Goal: Participate in discussion

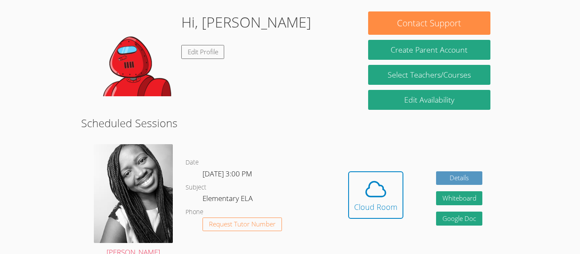
scroll to position [126, 0]
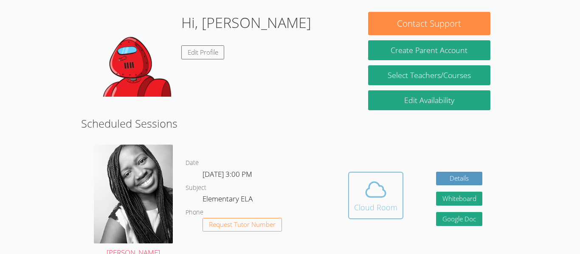
click at [381, 199] on icon at bounding box center [376, 190] width 24 height 24
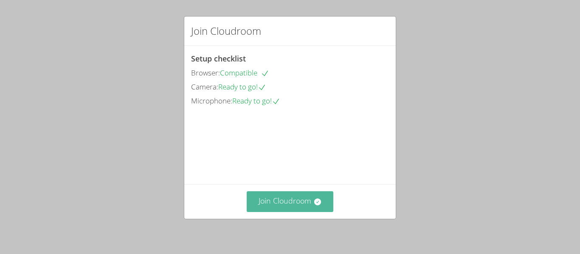
click at [308, 204] on button "Join Cloudroom" at bounding box center [290, 201] width 87 height 21
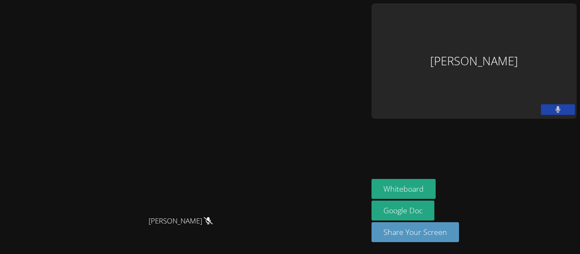
click at [426, 135] on aside "Justin Zhu Whiteboard Google Doc Share Your Screen" at bounding box center [474, 127] width 212 height 254
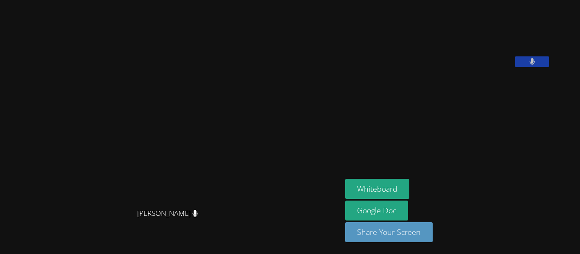
click at [538, 149] on aside "Justin Zhu Whiteboard Google Doc Share Your Screen" at bounding box center [448, 127] width 212 height 254
click at [147, 157] on video at bounding box center [170, 110] width 127 height 188
click at [455, 205] on div "Whiteboard Google Doc Share Your Screen" at bounding box center [447, 214] width 205 height 70
click at [520, 145] on aside "Justin Zhu Whiteboard Google Doc Share Your Screen" at bounding box center [448, 127] width 212 height 254
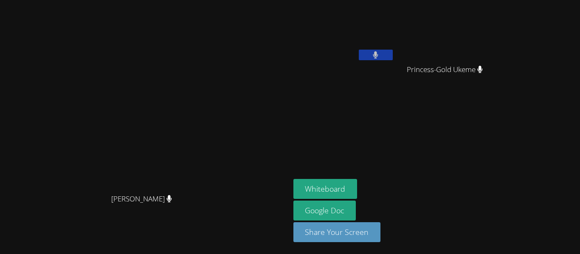
click at [502, 159] on aside "Justin Zhu Princess-Gold Ukeme Princess-Gold Ukeme Whiteboard Google Doc Share …" at bounding box center [396, 127] width 212 height 254
click at [499, 10] on video at bounding box center [448, 31] width 101 height 57
click at [499, 207] on div "Whiteboard Google Doc Share Your Screen" at bounding box center [395, 214] width 205 height 70
click at [357, 179] on button "Whiteboard" at bounding box center [325, 189] width 64 height 20
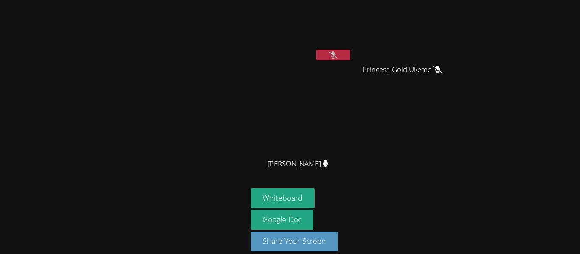
click at [210, 180] on div at bounding box center [123, 131] width 241 height 257
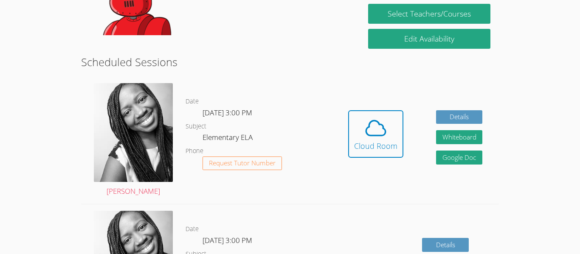
scroll to position [188, 0]
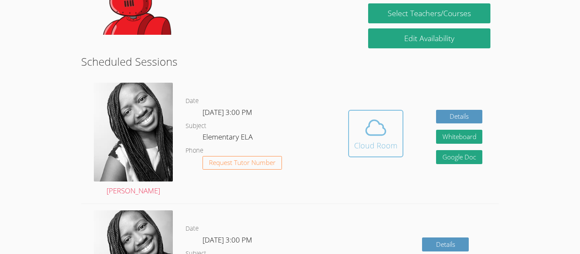
click at [368, 140] on div "Cloud Room" at bounding box center [375, 146] width 43 height 12
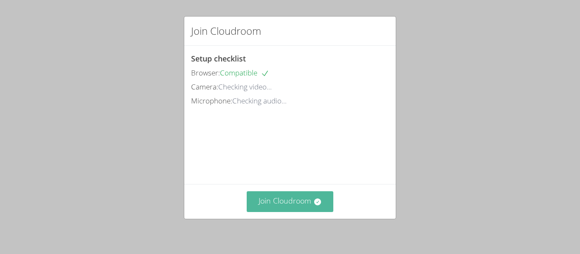
click at [301, 204] on button "Join Cloudroom" at bounding box center [290, 201] width 87 height 21
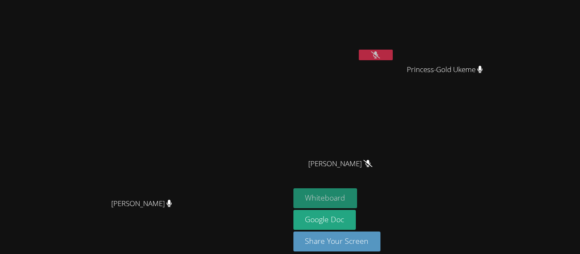
click at [357, 199] on button "Whiteboard" at bounding box center [325, 198] width 64 height 20
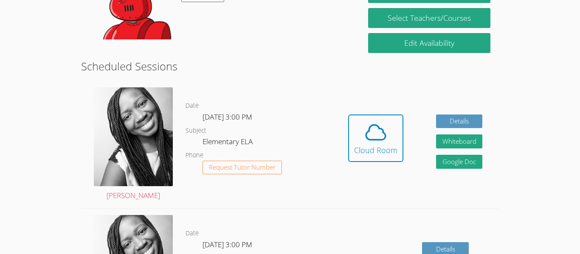
scroll to position [182, 0]
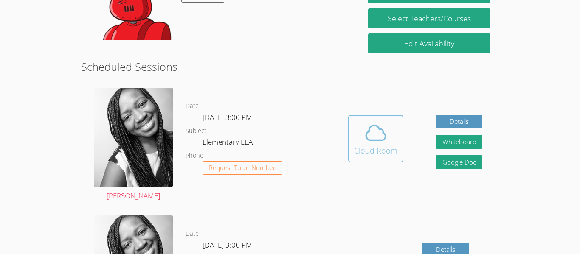
click at [384, 135] on icon at bounding box center [376, 133] width 24 height 24
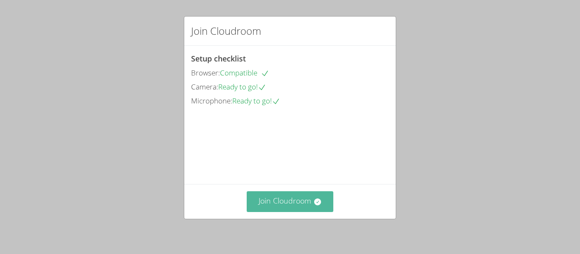
click at [300, 207] on button "Join Cloudroom" at bounding box center [290, 201] width 87 height 21
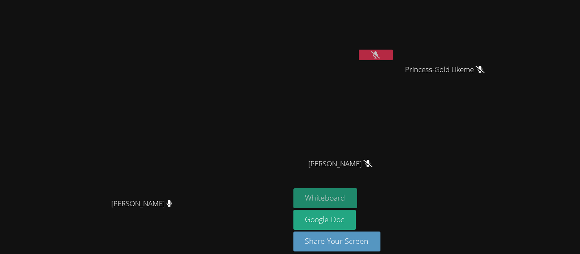
click at [357, 197] on button "Whiteboard" at bounding box center [325, 198] width 64 height 20
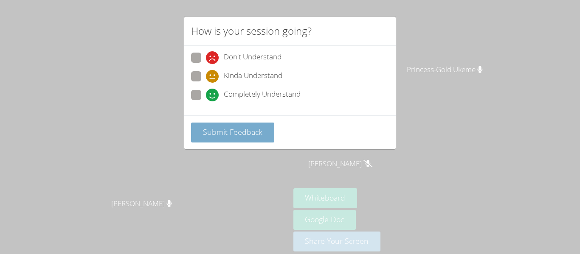
click at [224, 131] on span "Submit Feedback" at bounding box center [232, 132] width 59 height 10
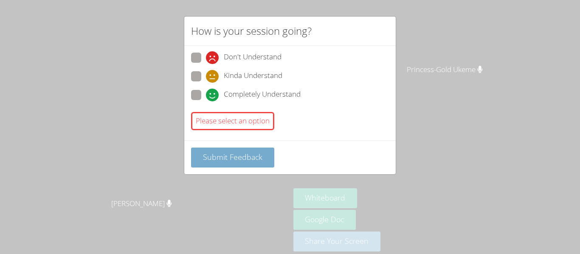
click at [264, 165] on button "Submit Feedback" at bounding box center [232, 158] width 83 height 20
click at [250, 163] on button "Submit Feedback" at bounding box center [232, 158] width 83 height 20
click at [252, 161] on span "Submit Feedback" at bounding box center [232, 157] width 59 height 10
click at [244, 166] on button "Submit Feedback" at bounding box center [232, 158] width 83 height 20
click at [241, 162] on span "Submit Feedback" at bounding box center [232, 157] width 59 height 10
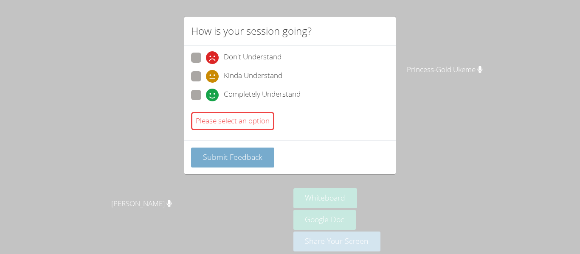
click at [244, 160] on span "Submit Feedback" at bounding box center [232, 157] width 59 height 10
click at [244, 155] on span "Submit Feedback" at bounding box center [232, 157] width 59 height 10
click at [251, 160] on span "Submit Feedback" at bounding box center [232, 157] width 59 height 10
click at [253, 161] on span "Submit Feedback" at bounding box center [232, 157] width 59 height 10
click at [269, 158] on button "Submit Feedback" at bounding box center [232, 158] width 83 height 20
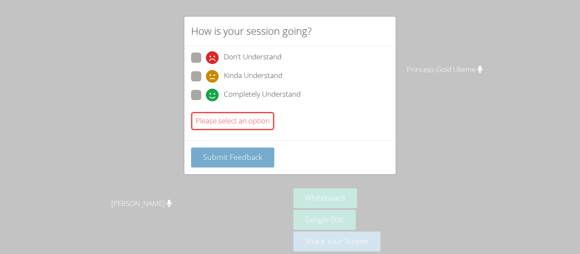
click at [264, 161] on button "Submit Feedback" at bounding box center [232, 158] width 83 height 20
click at [271, 157] on button "Submit Feedback" at bounding box center [232, 158] width 83 height 20
click at [272, 155] on button "Submit Feedback" at bounding box center [232, 158] width 83 height 20
click at [144, 41] on div "How is your session going? Don't Understand Kinda Understand Completely Underst…" at bounding box center [290, 127] width 580 height 254
